Goal: Task Accomplishment & Management: Use online tool/utility

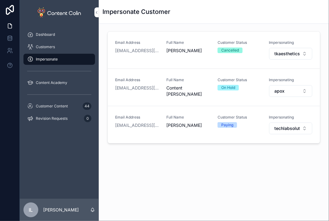
click at [284, 127] on span "techlabsolutions" at bounding box center [286, 128] width 25 height 6
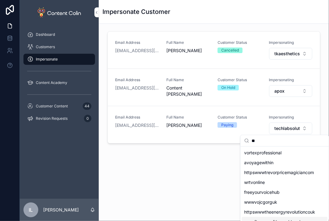
type input "**"
click at [268, 153] on span "vortexprofessional" at bounding box center [262, 152] width 37 height 6
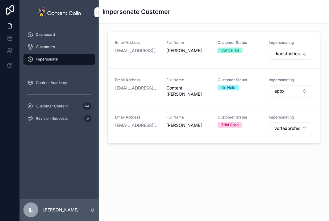
click at [288, 129] on span "vortexprofessional" at bounding box center [286, 128] width 25 height 6
type input "****"
click at [278, 150] on span "httpswwwtheholidaycottagecollectioncom" at bounding box center [280, 152] width 73 height 6
click at [292, 175] on div "Email Address antonychesworth@contentcolin.com Full Name Antony Chesworth Custo…" at bounding box center [214, 106] width 230 height 164
click at [238, 188] on div "Impersonate Customer Email Address antonychesworth@contentcolin.com Full Name A…" at bounding box center [214, 99] width 230 height 198
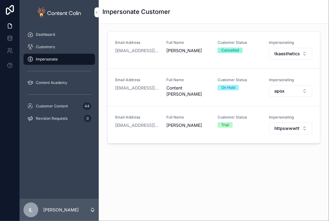
click at [287, 126] on span "httpswwwtheholidaycottagecollectioncom" at bounding box center [286, 128] width 25 height 6
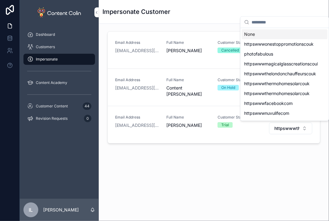
click at [182, 171] on div "Email Address antonychesworth@contentcolin.com Full Name Antony Chesworth Custo…" at bounding box center [214, 106] width 230 height 164
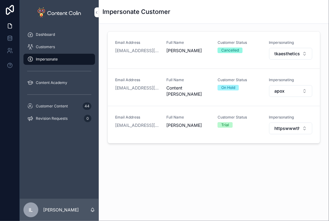
drag, startPoint x: 240, startPoint y: 174, endPoint x: 241, endPoint y: 164, distance: 9.3
click at [240, 172] on div "Email Address antonychesworth@contentcolin.com Full Name Antony Chesworth Custo…" at bounding box center [214, 106] width 230 height 164
click at [66, 45] on div "Customers" at bounding box center [59, 47] width 64 height 10
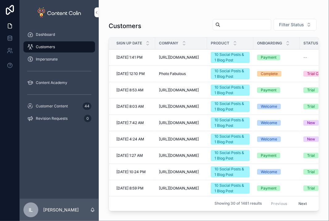
click at [45, 60] on span "Impersonate" at bounding box center [47, 59] width 22 height 5
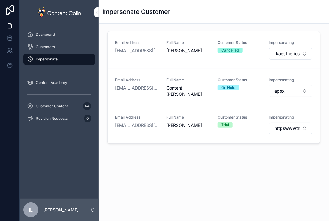
click at [58, 48] on div "Customers" at bounding box center [59, 47] width 64 height 10
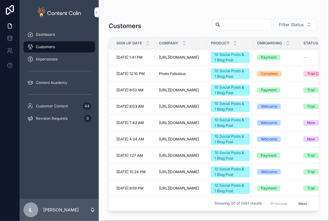
click at [277, 29] on button "Filter Status" at bounding box center [294, 25] width 43 height 12
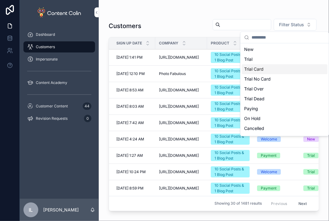
click at [274, 69] on div "Trial Card" at bounding box center [284, 69] width 86 height 10
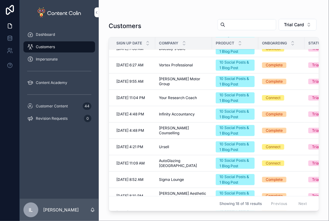
scroll to position [31, 0]
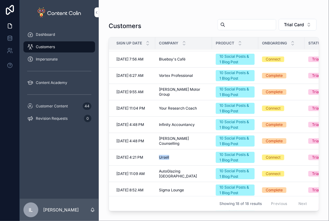
drag, startPoint x: 155, startPoint y: 156, endPoint x: 175, endPoint y: 155, distance: 20.4
click at [175, 155] on td "Ursell Ursell" at bounding box center [183, 157] width 57 height 16
copy span "Ursell"
click at [68, 59] on div "Impersonate" at bounding box center [59, 59] width 64 height 10
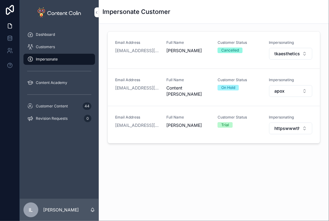
click at [283, 125] on span "httpswwwtheholidaycottagecollectioncom" at bounding box center [286, 128] width 25 height 6
type input "******"
click at [261, 150] on div "ursell" at bounding box center [284, 153] width 86 height 10
click at [288, 187] on div "Impersonate Customer Email Address antonychesworth@contentcolin.com Full Name A…" at bounding box center [214, 99] width 230 height 198
click at [57, 44] on div "Customers" at bounding box center [59, 47] width 64 height 10
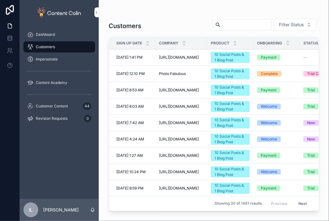
click at [287, 25] on span "Filter Status" at bounding box center [291, 25] width 25 height 6
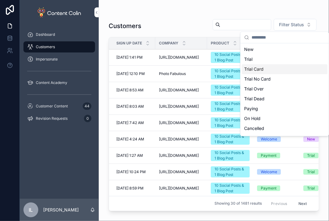
click at [285, 73] on div "Trial Card" at bounding box center [284, 69] width 86 height 10
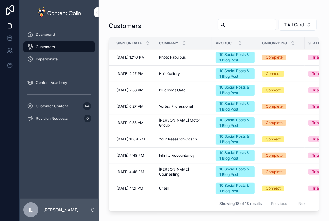
click at [175, 137] on span "Your Research Coach" at bounding box center [178, 139] width 38 height 5
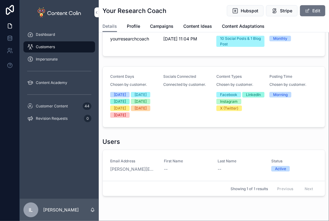
scroll to position [152, 0]
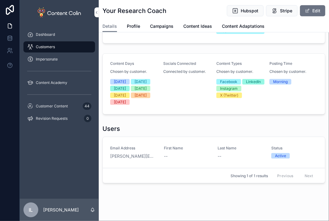
click at [141, 153] on link "simona.yourresearchcoach@gmail.com" at bounding box center [133, 156] width 46 height 6
click at [292, 114] on div "Status Trial Card Spelling Locale British English (UK) Time Zone Europe/London …" at bounding box center [214, 38] width 230 height 300
click at [43, 55] on div "Impersonate" at bounding box center [59, 59] width 64 height 10
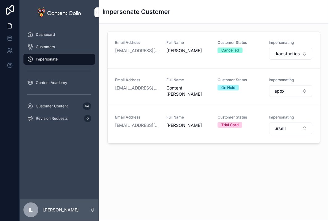
click at [264, 129] on div "Email Address iain@contentcolin.com Full Name Iain Littlewood Customer Status T…" at bounding box center [213, 125] width 197 height 20
click at [279, 127] on span "ursell" at bounding box center [279, 128] width 11 height 6
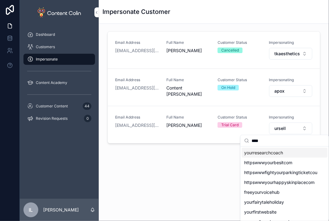
type input "****"
click at [258, 156] on div "yourresearchcoach" at bounding box center [284, 153] width 86 height 10
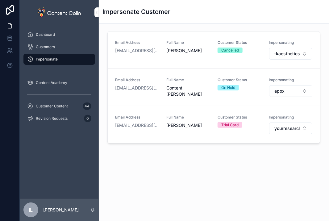
click at [276, 128] on span "yourresearchcoach" at bounding box center [286, 128] width 25 height 6
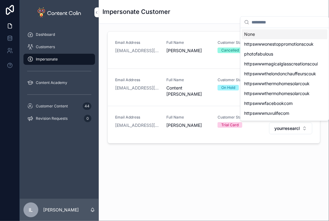
click at [67, 43] on div "Customers" at bounding box center [59, 47] width 64 height 10
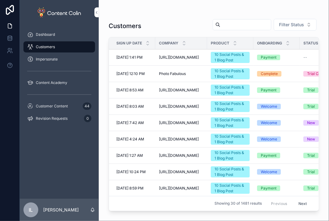
click at [297, 27] on span "Filter Status" at bounding box center [291, 25] width 25 height 6
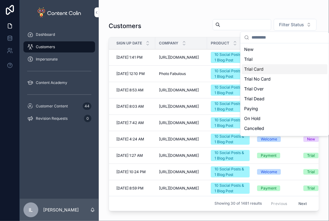
click at [265, 69] on div "Trial Card" at bounding box center [284, 69] width 86 height 10
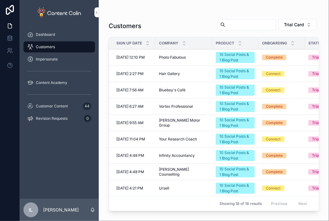
click at [164, 106] on span "Vortex Professional" at bounding box center [176, 106] width 34 height 5
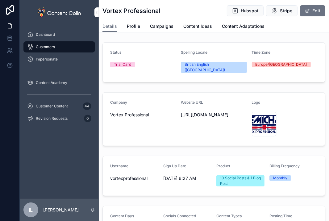
drag, startPoint x: 192, startPoint y: 114, endPoint x: 178, endPoint y: 107, distance: 16.5
click at [178, 107] on form "Company Vortex Professional Website URL https://www.vortexprofessional.co.uk Lo…" at bounding box center [214, 118] width 222 height 53
click at [145, 127] on div "Company Vortex Professional" at bounding box center [143, 119] width 66 height 38
click at [63, 58] on div "Impersonate" at bounding box center [59, 59] width 64 height 10
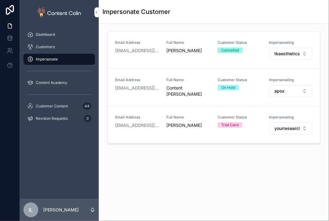
drag, startPoint x: 300, startPoint y: 153, endPoint x: 290, endPoint y: 132, distance: 23.0
click at [300, 150] on div "Email Address antonychesworth@contentcolin.com Full Name Antony Chesworth Custo…" at bounding box center [214, 106] width 230 height 164
click at [283, 124] on button "yourresearchcoach" at bounding box center [290, 128] width 43 height 12
type input "****"
click at [261, 153] on span "vortexprofessional" at bounding box center [262, 152] width 37 height 6
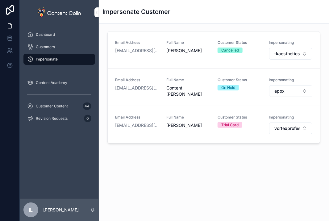
click at [69, 45] on div "Customers" at bounding box center [59, 47] width 64 height 10
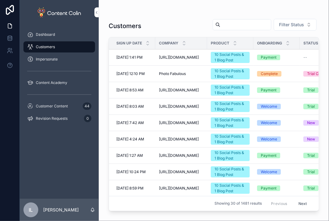
click at [293, 22] on span "Filter Status" at bounding box center [291, 25] width 25 height 6
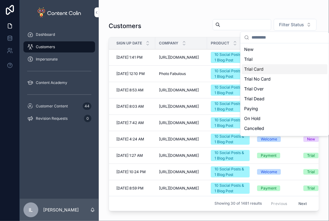
drag, startPoint x: 270, startPoint y: 76, endPoint x: 270, endPoint y: 72, distance: 4.0
click at [270, 72] on div "New Trial Trial Card Trial No Card Trial Over Trial Dead Paying On Hold Cancell…" at bounding box center [284, 98] width 86 height 108
click at [270, 72] on div "Trial Card" at bounding box center [284, 69] width 86 height 10
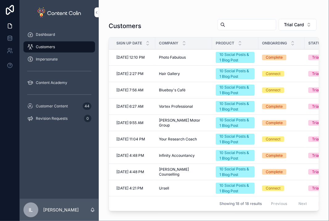
click at [182, 78] on td "Hair Gallery Hair Gallery" at bounding box center [183, 74] width 57 height 16
click at [44, 62] on div "Impersonate" at bounding box center [59, 59] width 64 height 10
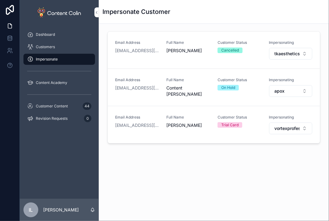
click at [283, 128] on span "vortexprofessional" at bounding box center [286, 128] width 25 height 6
type input "******"
click at [276, 157] on div "salamandershirts" at bounding box center [284, 162] width 86 height 10
click at [291, 128] on span "salamandershirts" at bounding box center [286, 128] width 25 height 6
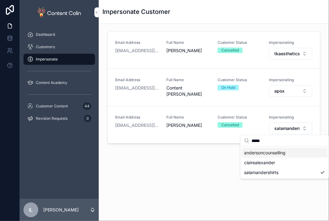
type input "*****"
click at [280, 155] on span "andersoncounselling" at bounding box center [264, 152] width 41 height 6
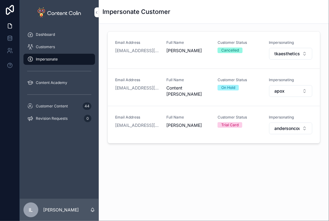
click at [260, 172] on div "Email Address antonychesworth@contentcolin.com Full Name Antony Chesworth Custo…" at bounding box center [214, 106] width 230 height 164
click at [249, 14] on div "Impersonate Customer" at bounding box center [213, 11] width 223 height 9
click at [50, 48] on span "Customers" at bounding box center [45, 46] width 19 height 5
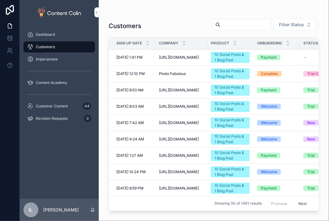
click at [288, 22] on span "Filter Status" at bounding box center [291, 25] width 25 height 6
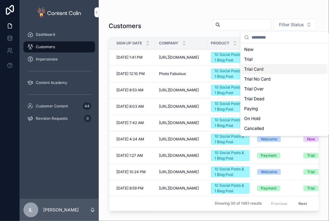
click at [270, 71] on div "Trial Card" at bounding box center [284, 69] width 86 height 10
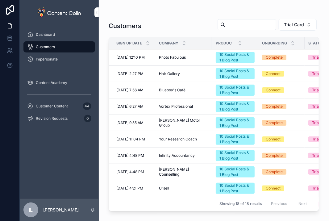
click at [53, 60] on span "Impersonate" at bounding box center [47, 59] width 22 height 5
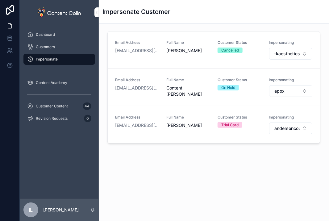
click at [285, 127] on span "andersoncounselling" at bounding box center [286, 128] width 25 height 6
type input "****"
click at [256, 155] on span "talkhelp" at bounding box center [252, 152] width 16 height 6
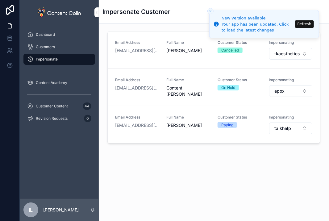
click at [308, 22] on button "Refresh" at bounding box center [304, 23] width 19 height 7
click at [276, 130] on span "talkhelp" at bounding box center [282, 128] width 17 height 6
click at [304, 23] on button "Refresh" at bounding box center [304, 23] width 19 height 7
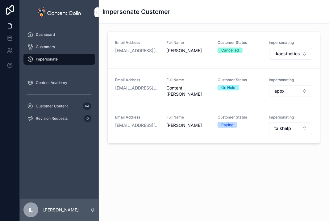
click at [278, 125] on span "talkhelp" at bounding box center [282, 128] width 17 height 6
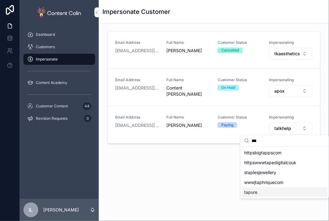
type input "***"
click at [251, 193] on span "tapure" at bounding box center [250, 192] width 13 height 6
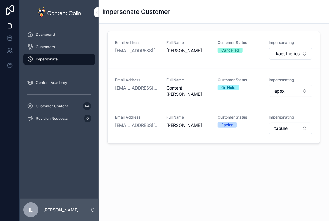
click at [304, 168] on div "Email Address [EMAIL_ADDRESS][DOMAIN_NAME] Full Name [PERSON_NAME] Customer Sta…" at bounding box center [214, 106] width 230 height 164
click at [272, 174] on div "Email Address [EMAIL_ADDRESS][DOMAIN_NAME] Full Name [PERSON_NAME] Customer Sta…" at bounding box center [214, 106] width 230 height 164
click at [270, 180] on div "Email Address [EMAIL_ADDRESS][DOMAIN_NAME] Full Name [PERSON_NAME] Customer Sta…" at bounding box center [214, 106] width 230 height 164
